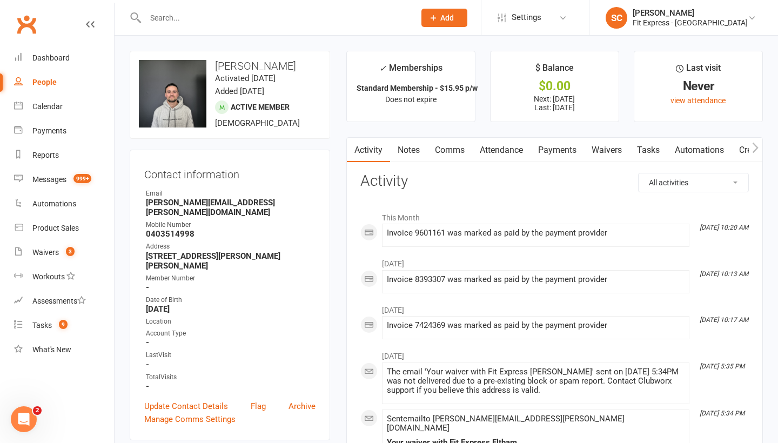
click at [43, 82] on div "People" at bounding box center [44, 82] width 24 height 9
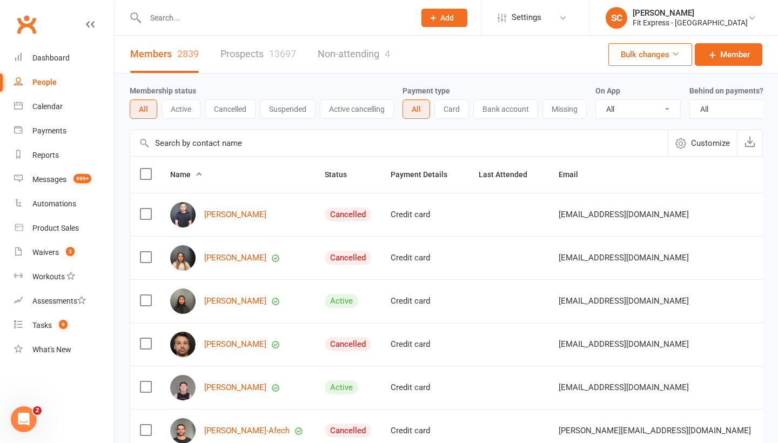
click at [169, 153] on input "text" at bounding box center [399, 143] width 538 height 26
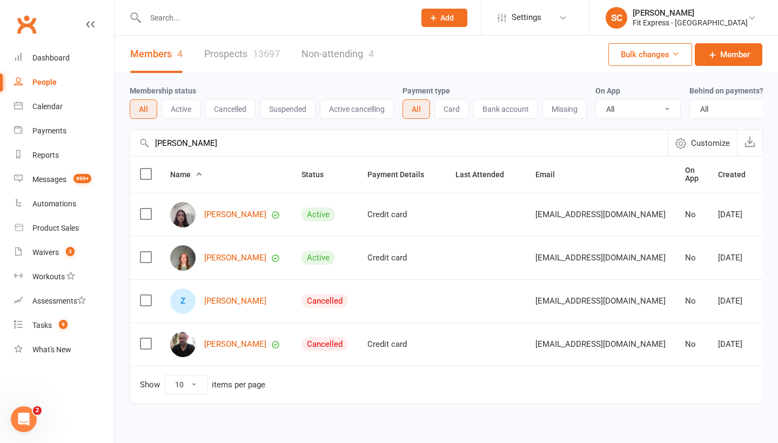
type input "[PERSON_NAME]"
drag, startPoint x: 171, startPoint y: 164, endPoint x: 227, endPoint y: 213, distance: 75.1
click at [227, 213] on link "[PERSON_NAME]" at bounding box center [235, 214] width 62 height 9
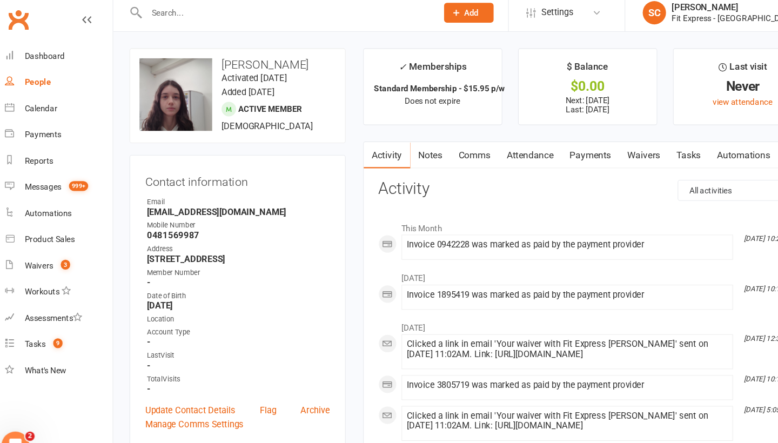
click at [33, 78] on div "People" at bounding box center [44, 82] width 24 height 9
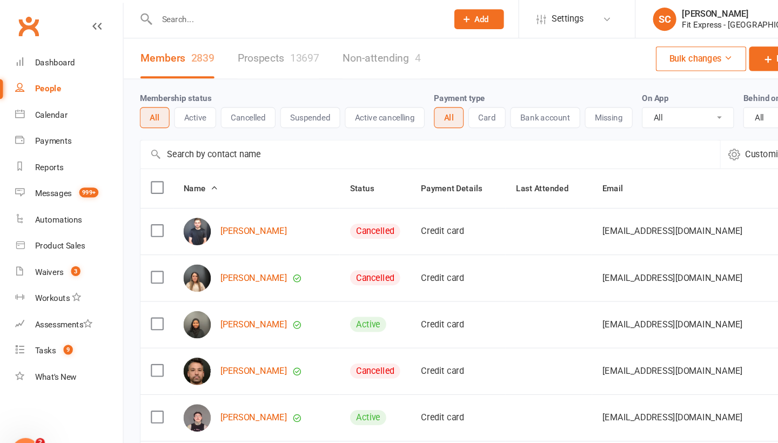
click at [176, 136] on input "text" at bounding box center [399, 143] width 538 height 26
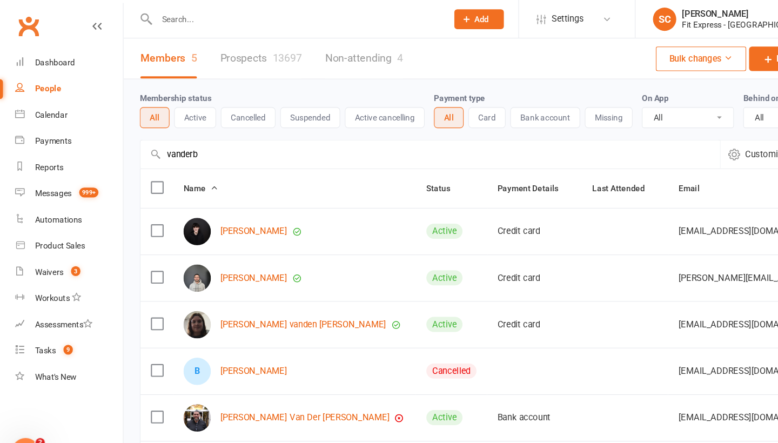
type input "vanderb"
drag, startPoint x: 176, startPoint y: 136, endPoint x: 221, endPoint y: 256, distance: 127.5
click at [221, 256] on link "[PERSON_NAME]" at bounding box center [235, 257] width 62 height 9
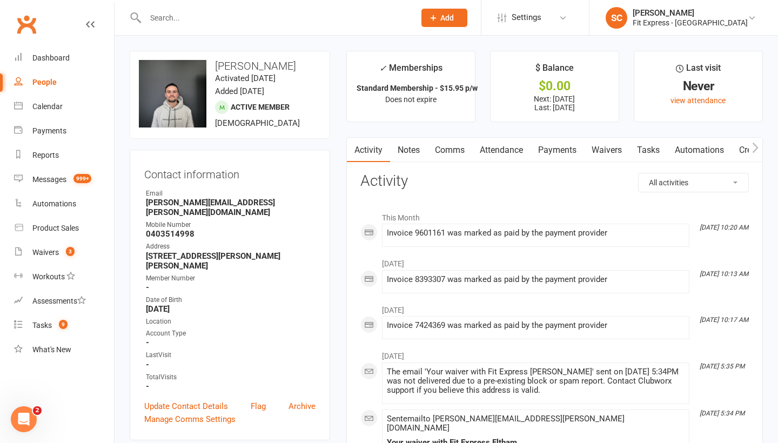
click at [559, 146] on link "Payments" at bounding box center [557, 150] width 53 height 25
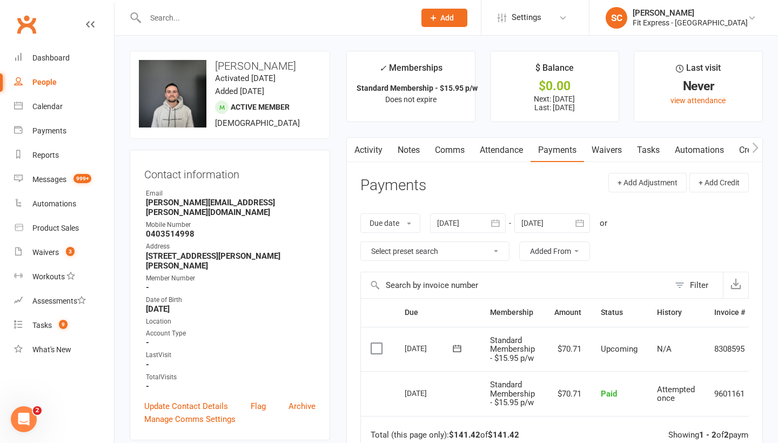
click at [597, 148] on link "Waivers" at bounding box center [606, 150] width 45 height 25
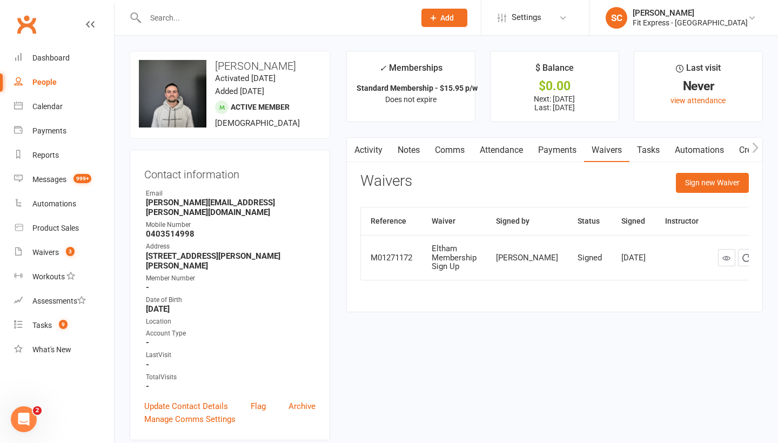
click at [55, 78] on div "People" at bounding box center [44, 82] width 24 height 9
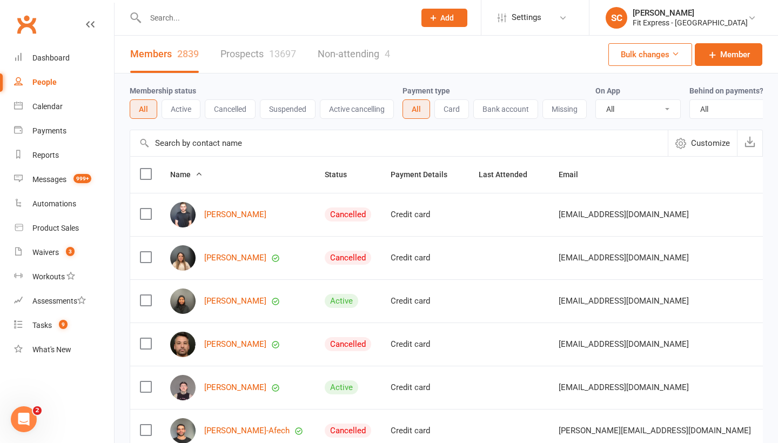
click at [183, 144] on input "text" at bounding box center [399, 143] width 538 height 26
type input "v"
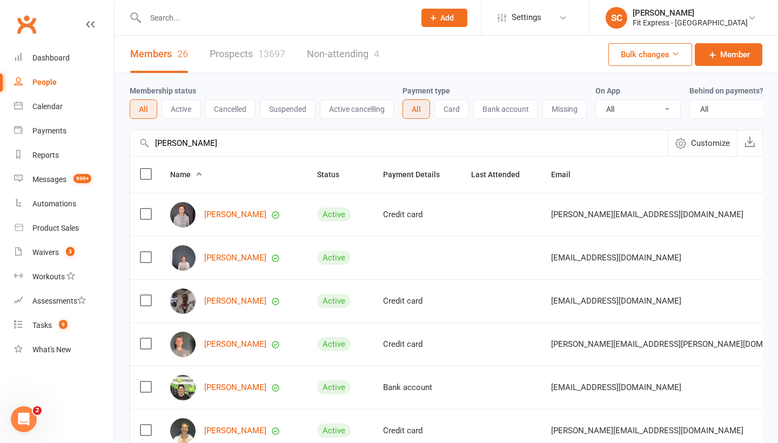
type input "[PERSON_NAME]"
drag, startPoint x: 183, startPoint y: 143, endPoint x: 227, endPoint y: 214, distance: 83.5
click at [228, 214] on link "[PERSON_NAME]" at bounding box center [235, 214] width 62 height 9
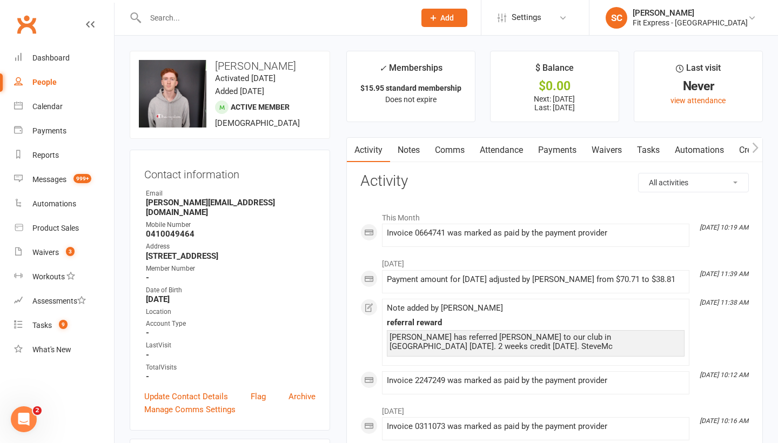
click at [38, 81] on div "People" at bounding box center [44, 82] width 24 height 9
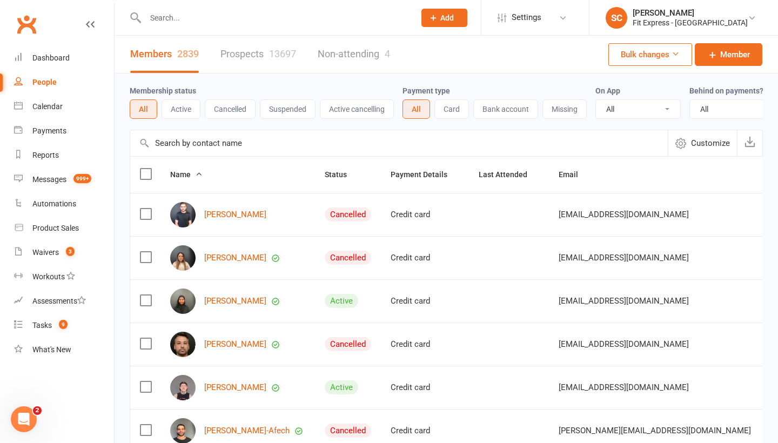
click at [192, 141] on input "text" at bounding box center [399, 143] width 538 height 26
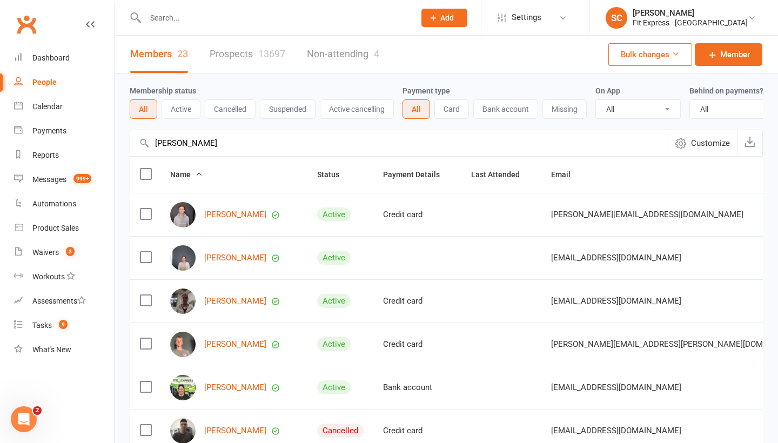
click at [192, 141] on input "[PERSON_NAME]" at bounding box center [399, 143] width 538 height 26
type input "[PERSON_NAME]"
click at [218, 214] on link "[PERSON_NAME]" at bounding box center [235, 214] width 62 height 9
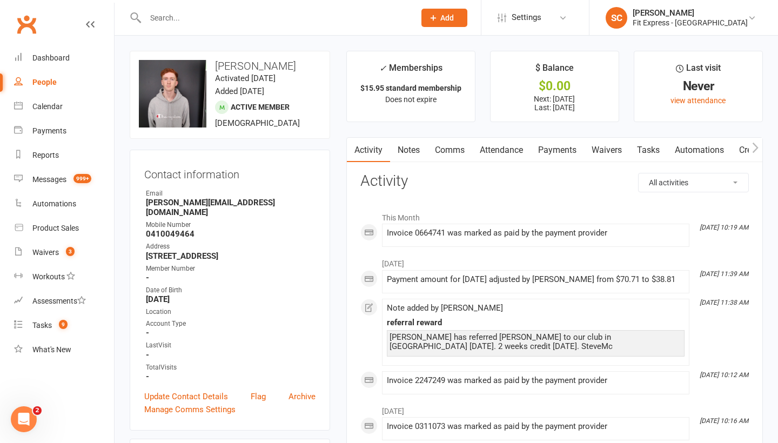
click at [42, 76] on link "People" at bounding box center [64, 82] width 100 height 24
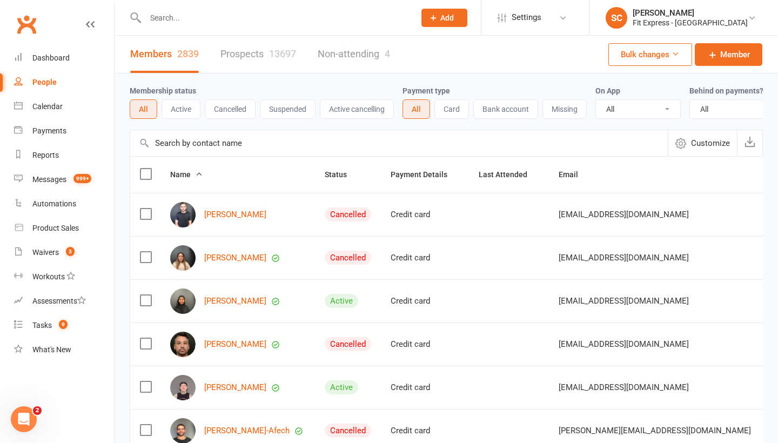
click at [173, 141] on input "text" at bounding box center [399, 143] width 538 height 26
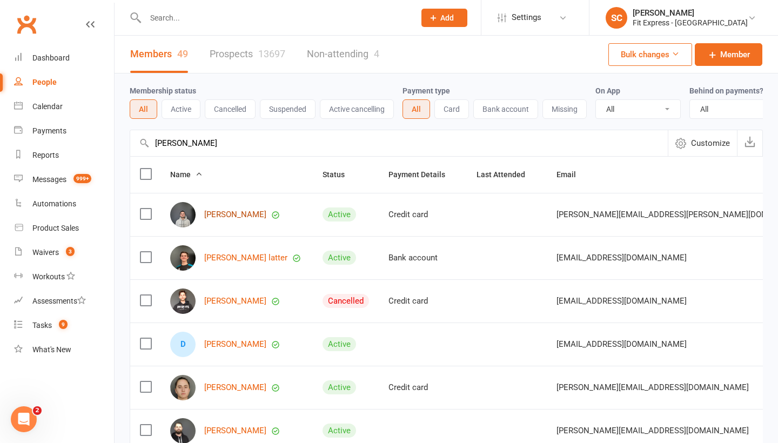
type input "[PERSON_NAME]"
click at [212, 210] on link "[PERSON_NAME]" at bounding box center [235, 214] width 62 height 9
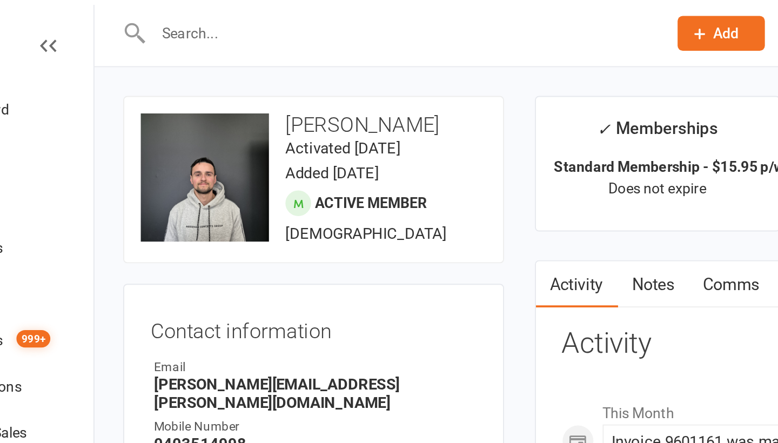
scroll to position [1, 0]
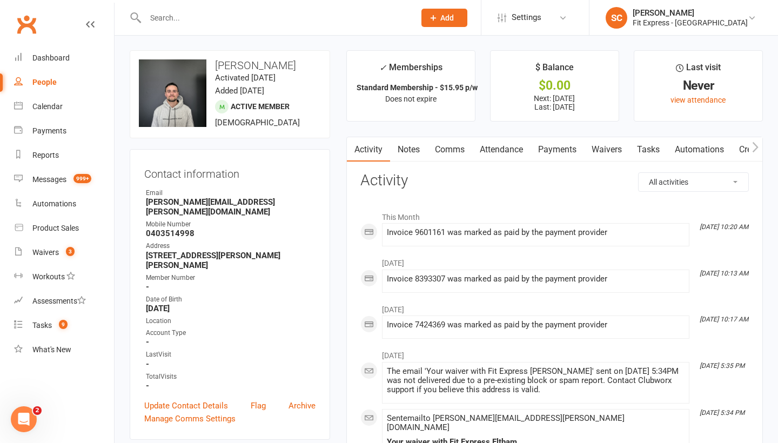
click at [51, 83] on div "People" at bounding box center [44, 82] width 24 height 9
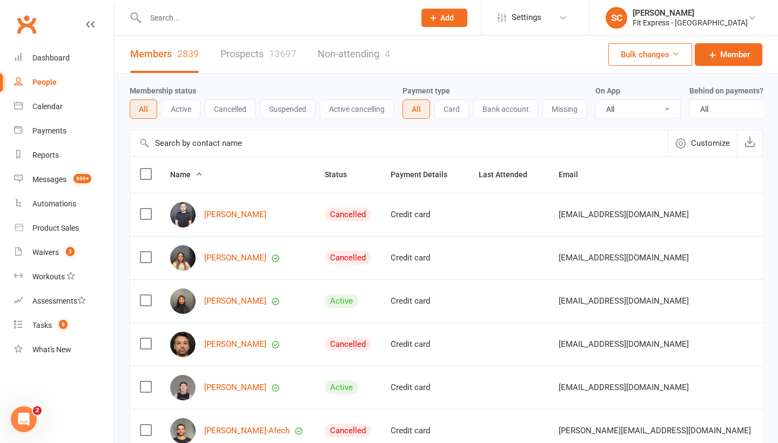
click at [175, 146] on input "text" at bounding box center [399, 143] width 538 height 26
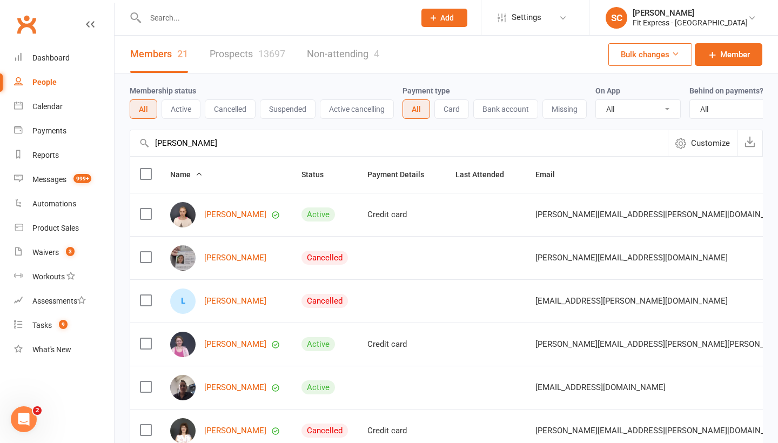
type input "[PERSON_NAME]"
drag, startPoint x: 175, startPoint y: 146, endPoint x: 213, endPoint y: 216, distance: 80.0
click at [213, 216] on link "[PERSON_NAME]" at bounding box center [235, 214] width 62 height 9
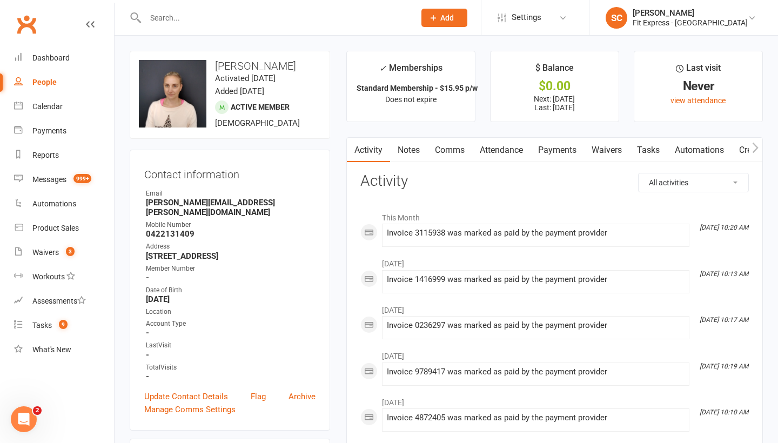
click at [565, 152] on link "Payments" at bounding box center [557, 150] width 53 height 25
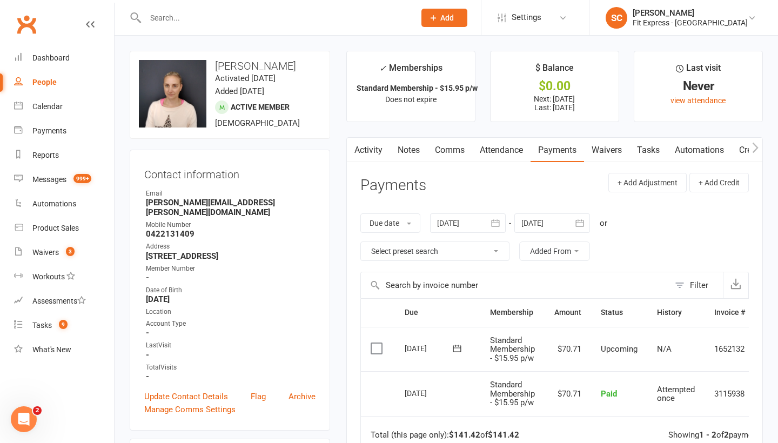
click at [498, 222] on icon "button" at bounding box center [495, 223] width 11 height 11
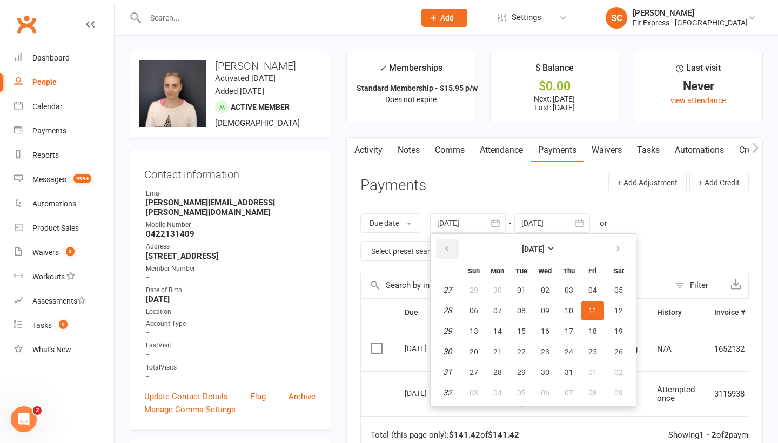
click at [444, 247] on button "button" at bounding box center [447, 248] width 23 height 19
click at [441, 245] on button "button" at bounding box center [447, 248] width 23 height 19
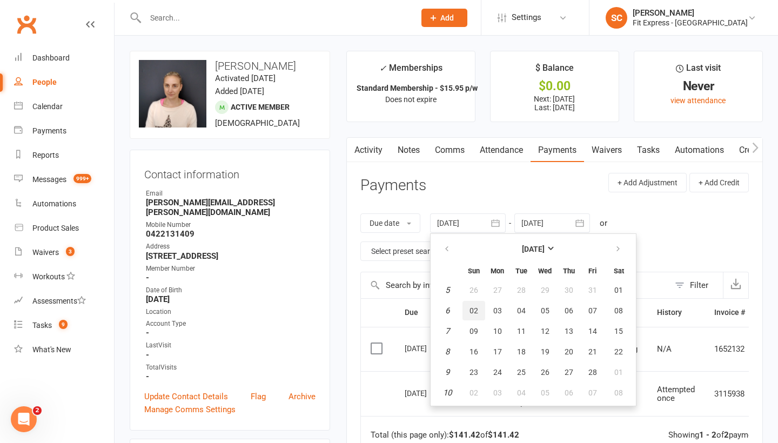
click at [473, 307] on span "02" at bounding box center [474, 310] width 9 height 9
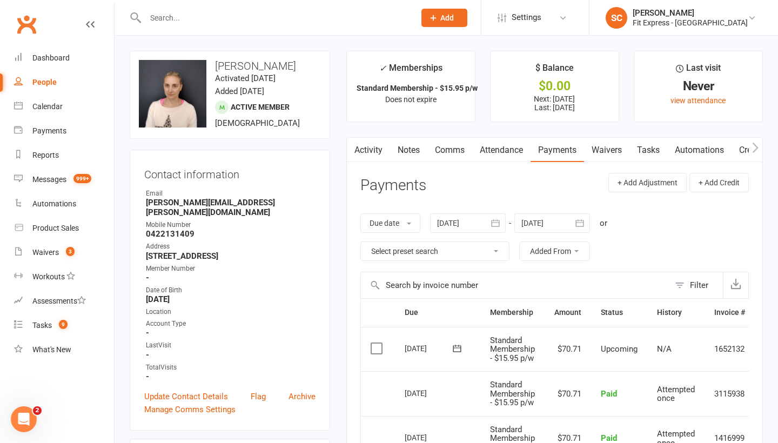
click at [495, 221] on icon "button" at bounding box center [495, 223] width 11 height 11
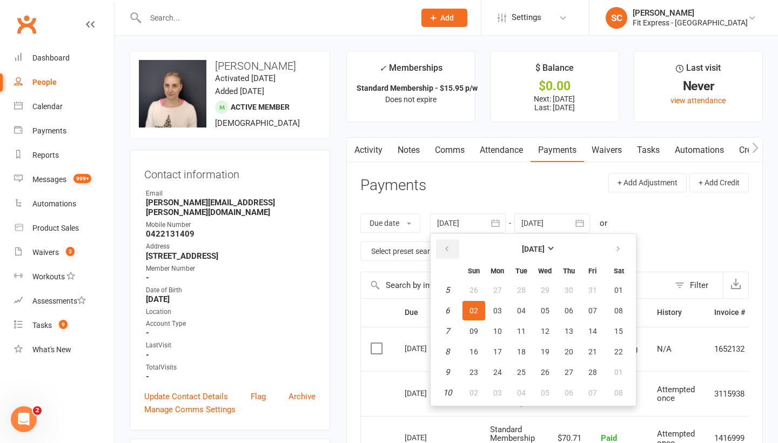
click at [447, 250] on icon "button" at bounding box center [447, 249] width 8 height 9
click at [474, 340] on table "[DATE] Sun Mon Tue Wed Thu Fri Sat 49 01 02 03 04 05 06 07 50 08 09 10 11 12 13…" at bounding box center [533, 319] width 201 height 167
click at [475, 327] on span "15" at bounding box center [474, 331] width 9 height 9
type input "[DATE]"
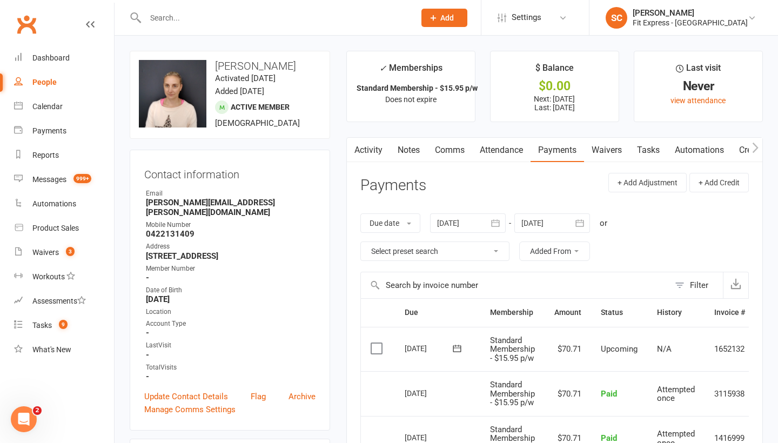
drag, startPoint x: 145, startPoint y: 245, endPoint x: 280, endPoint y: 243, distance: 135.1
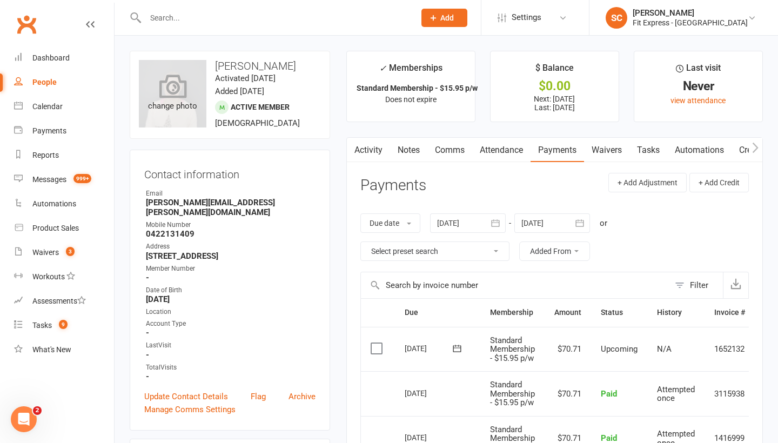
copy strong "[STREET_ADDRESS]"
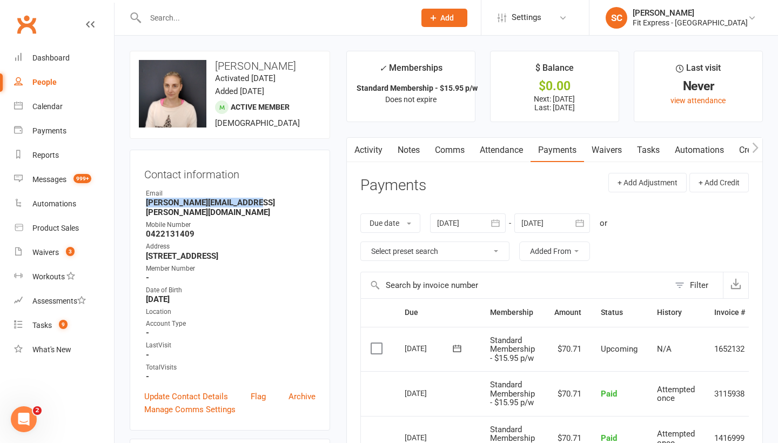
drag, startPoint x: 250, startPoint y: 203, endPoint x: 143, endPoint y: 205, distance: 106.5
click at [143, 205] on div "Contact information Owner Email [PERSON_NAME][EMAIL_ADDRESS][PERSON_NAME][DOMAI…" at bounding box center [230, 290] width 200 height 281
copy strong "[PERSON_NAME][EMAIL_ADDRESS][PERSON_NAME][DOMAIN_NAME]"
click at [286, 220] on div "Mobile Number" at bounding box center [231, 225] width 170 height 10
click at [45, 55] on div "Dashboard" at bounding box center [50, 57] width 37 height 9
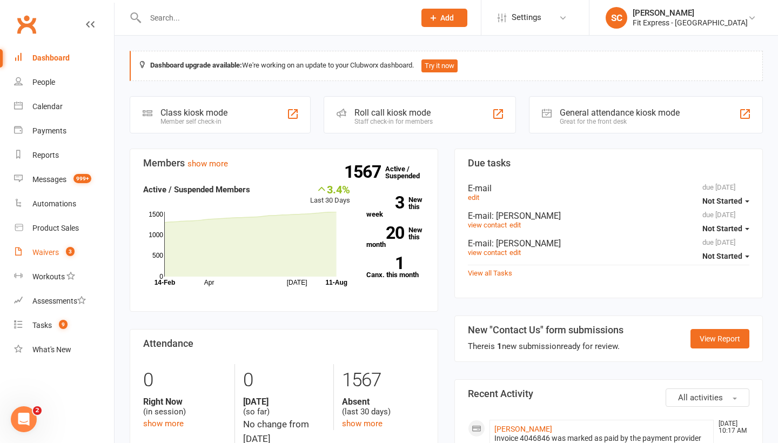
click at [71, 250] on span "3" at bounding box center [70, 251] width 9 height 9
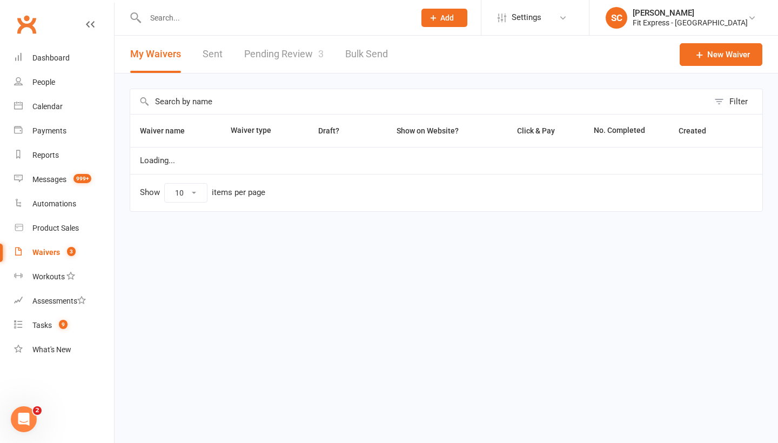
click at [294, 56] on link "Pending Review 3" at bounding box center [283, 54] width 79 height 37
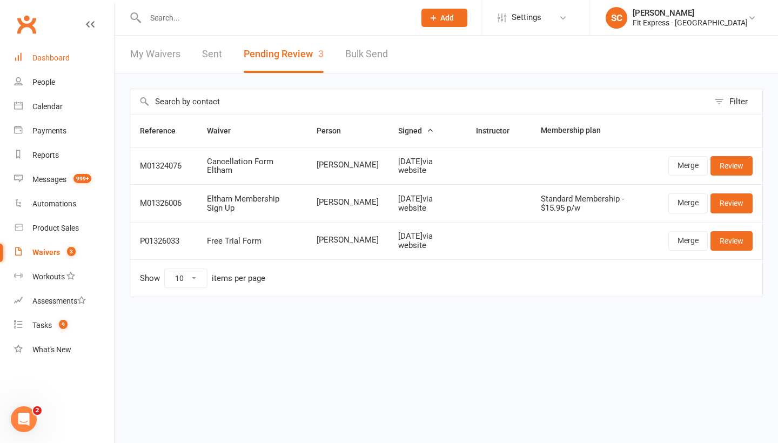
click at [41, 57] on div "Dashboard" at bounding box center [50, 57] width 37 height 9
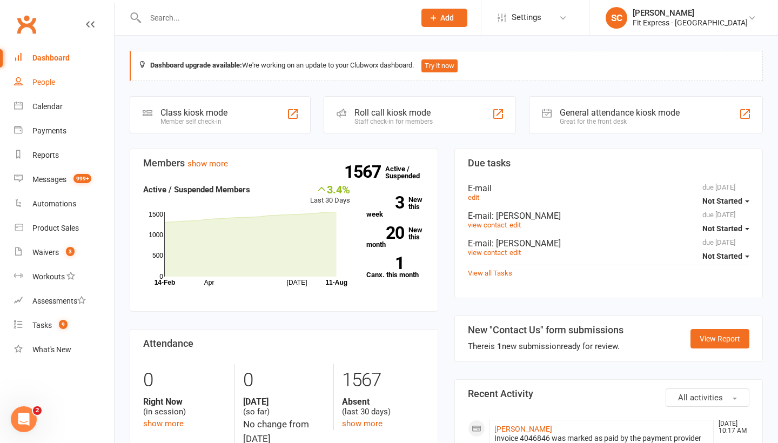
click at [45, 82] on div "People" at bounding box center [43, 82] width 23 height 9
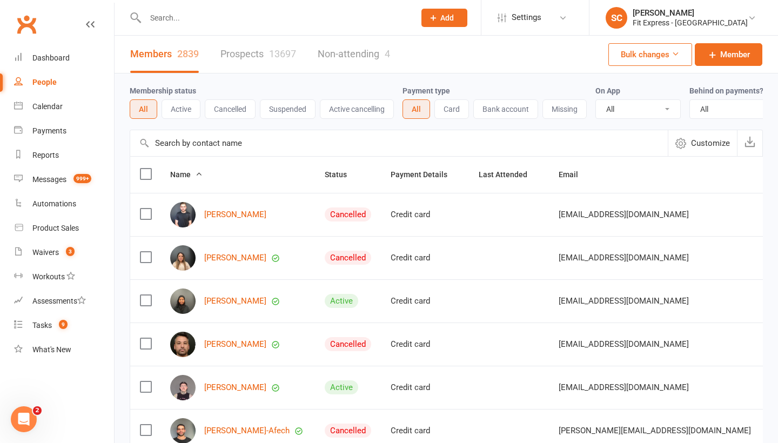
click at [191, 139] on input "text" at bounding box center [399, 143] width 538 height 26
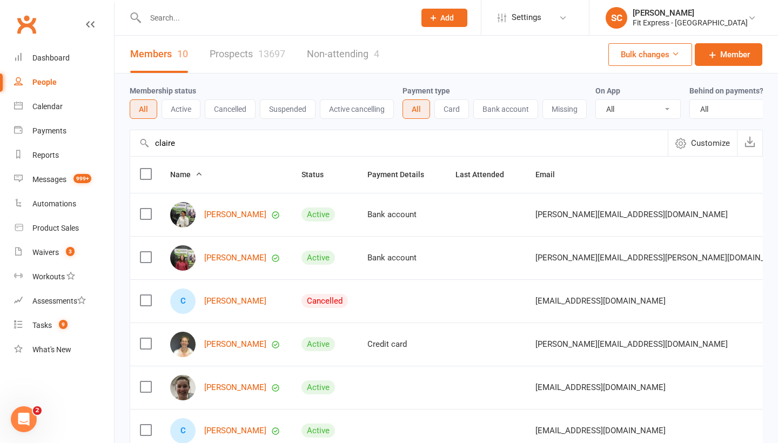
type input "[PERSON_NAME]"
drag, startPoint x: 191, startPoint y: 139, endPoint x: 214, endPoint y: 258, distance: 121.1
click at [214, 258] on link "[PERSON_NAME]" at bounding box center [235, 257] width 62 height 9
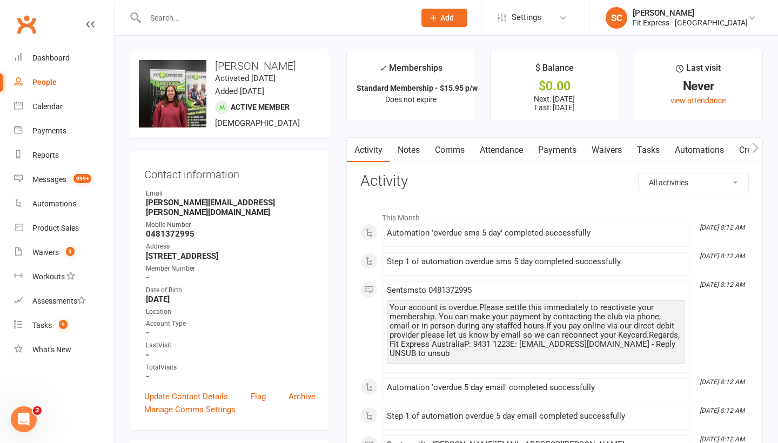
click at [562, 154] on link "Payments" at bounding box center [557, 150] width 53 height 25
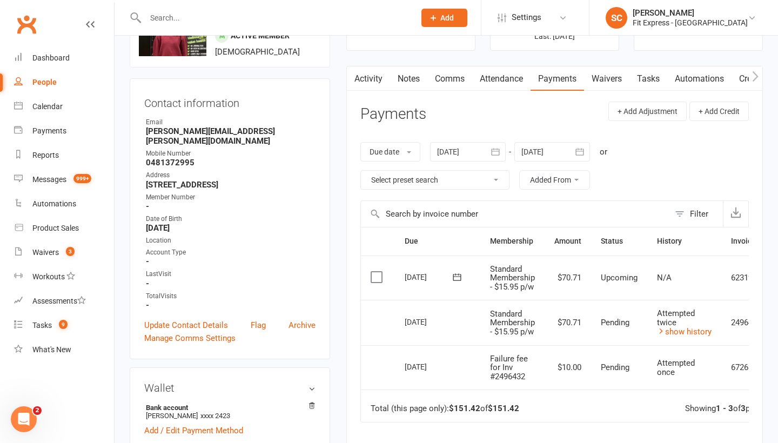
scroll to position [62, 0]
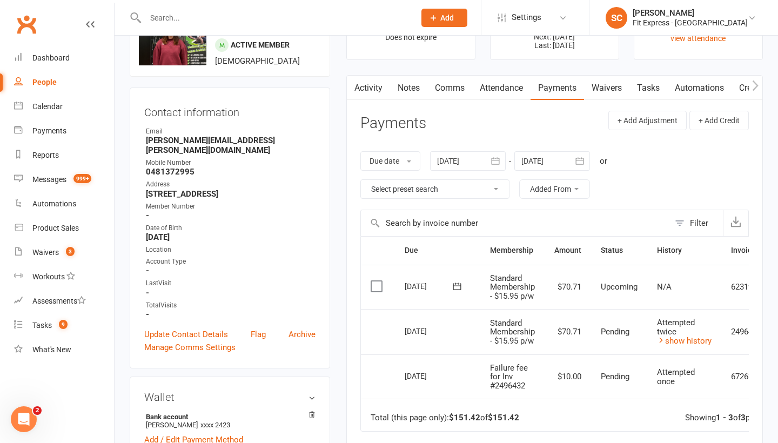
click at [500, 162] on icon "button" at bounding box center [495, 161] width 11 height 11
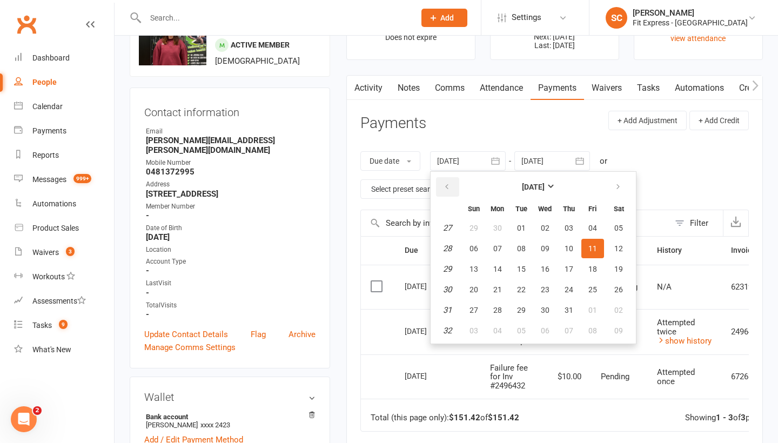
click at [447, 190] on icon "button" at bounding box center [447, 187] width 8 height 9
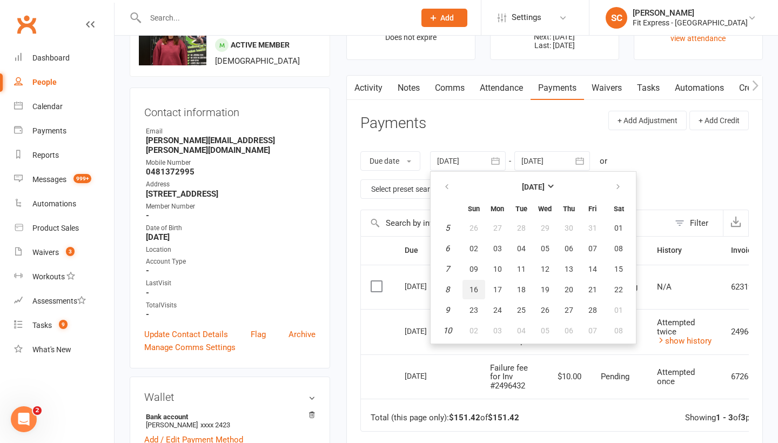
click at [475, 284] on button "16" at bounding box center [473, 289] width 23 height 19
type input "[DATE]"
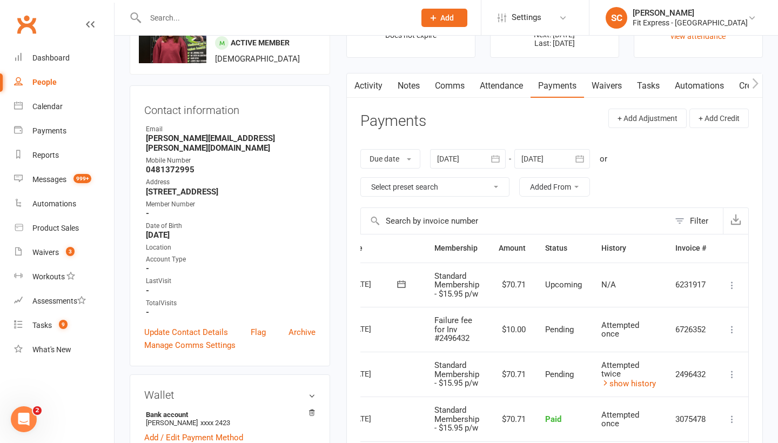
scroll to position [0, 58]
click at [733, 373] on icon at bounding box center [732, 374] width 11 height 11
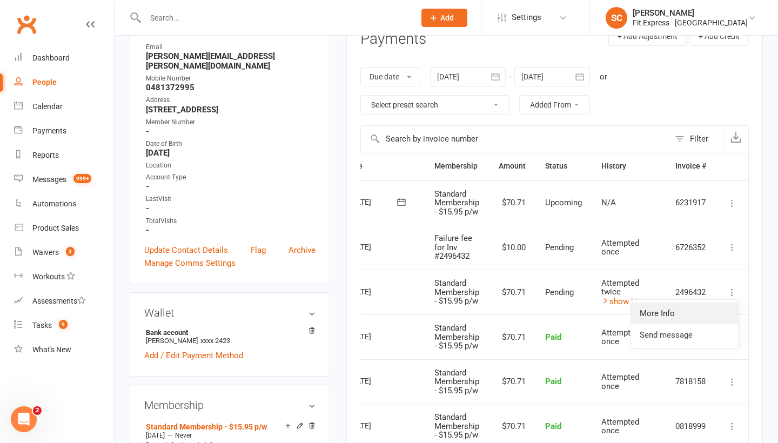
scroll to position [151, 0]
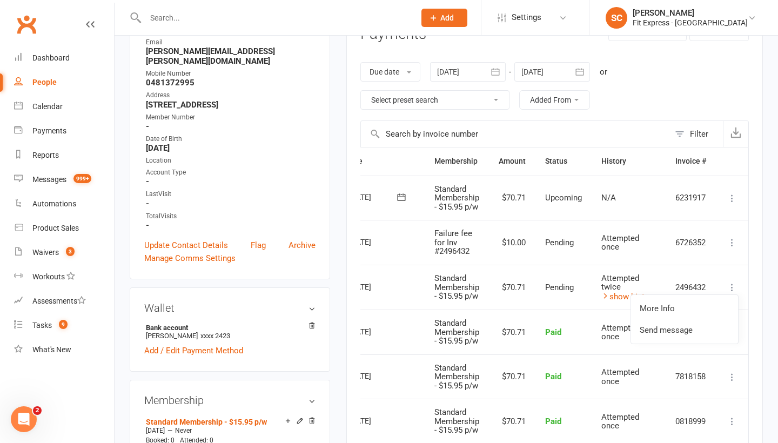
click at [638, 225] on td "Attempted once" at bounding box center [629, 242] width 74 height 45
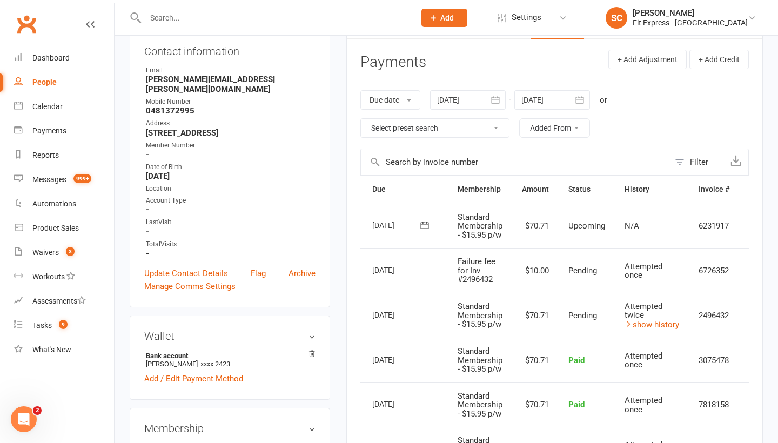
scroll to position [0, 32]
click at [646, 320] on link "show history" at bounding box center [652, 325] width 55 height 10
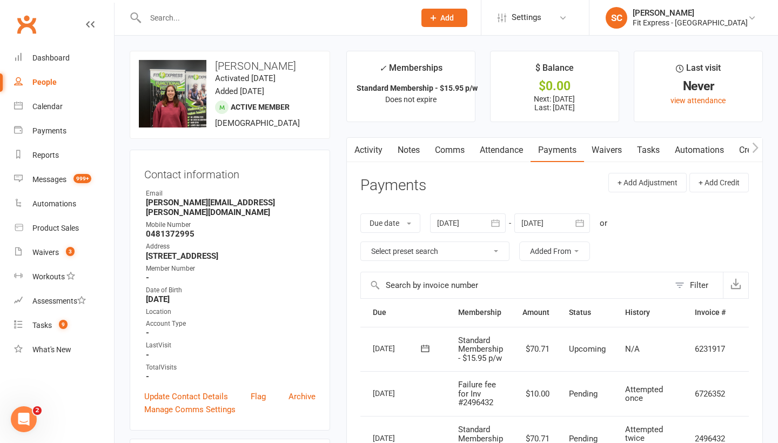
scroll to position [0, 0]
click at [406, 145] on link "Notes" at bounding box center [408, 150] width 37 height 25
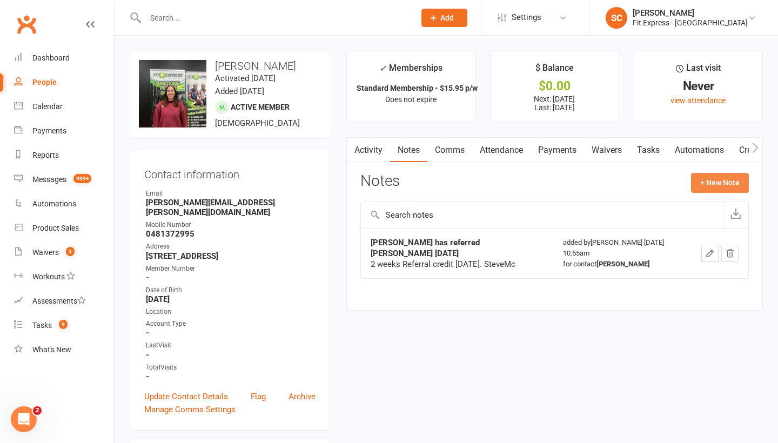
click at [714, 184] on button "+ New Note" at bounding box center [720, 182] width 58 height 19
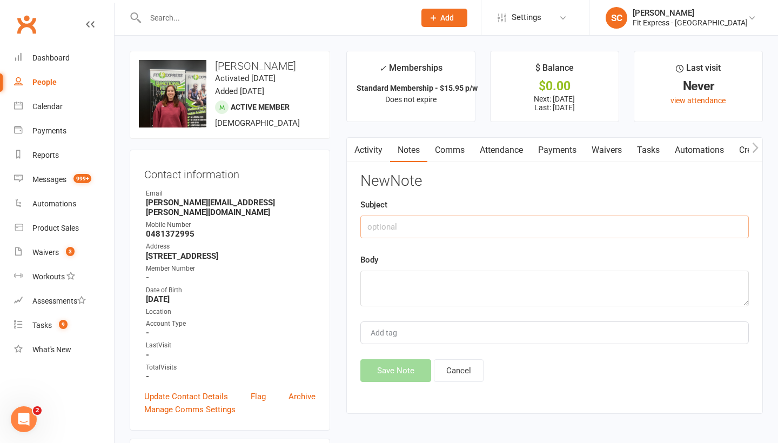
click at [437, 227] on input "text" at bounding box center [554, 227] width 388 height 23
type input "[PERSON_NAME] paid over phone for [DATE]"
click at [425, 287] on textarea at bounding box center [554, 289] width 388 height 36
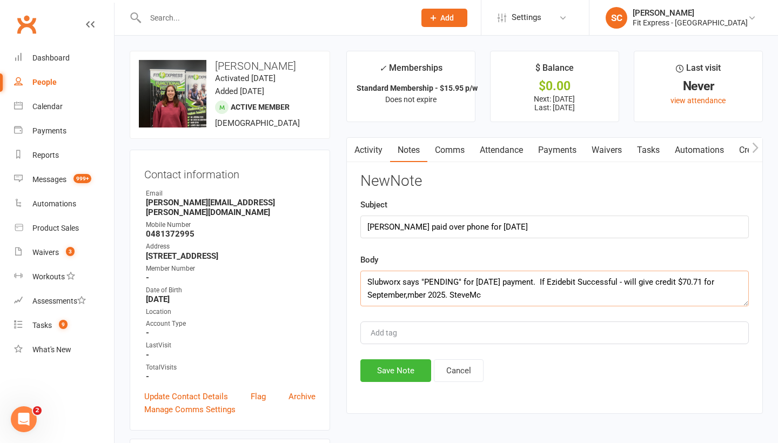
click at [420, 294] on textarea "Slubworx says "PENDING" for [DATE] payment. If Ezidebit Successful - will give …" at bounding box center [554, 289] width 388 height 36
click at [371, 283] on textarea "Slubworx says "PENDING" for [DATE] payment. If Ezidebit Successful - will give …" at bounding box center [554, 289] width 388 height 36
type textarea "Clubworx says "PENDING" for [DATE] payment. If Ezidebit Successful - will give …"
click at [464, 228] on input "[PERSON_NAME] paid over phone for [DATE]" at bounding box center [554, 227] width 388 height 23
click at [508, 226] on input "[PERSON_NAME] paid over phone for [DATE]" at bounding box center [554, 227] width 388 height 23
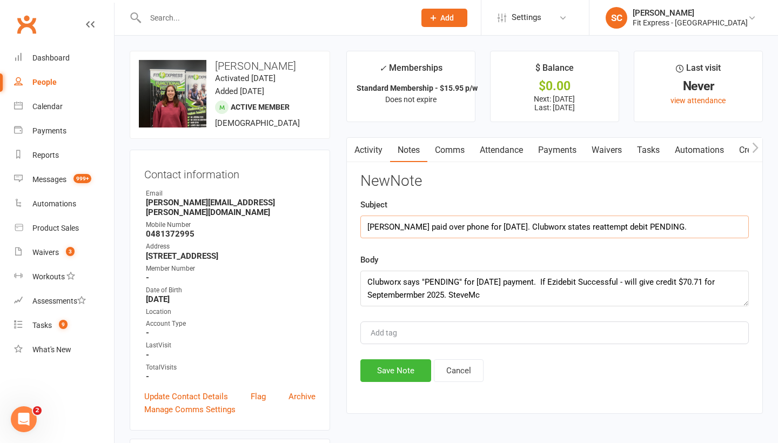
type input "[PERSON_NAME] paid over phone for [DATE]. Clubworx states reattempt debit PENDI…"
click at [419, 295] on textarea "Clubworx says "PENDING" for [DATE] payment. If Ezidebit Successful - will give …" at bounding box center [554, 289] width 388 height 36
type textarea "Clubworx says "PENDING" for [DATE] payment. If Ezidebit Successful - will give …"
click at [380, 367] on button "Save Note" at bounding box center [395, 370] width 71 height 23
